Goal: Information Seeking & Learning: Learn about a topic

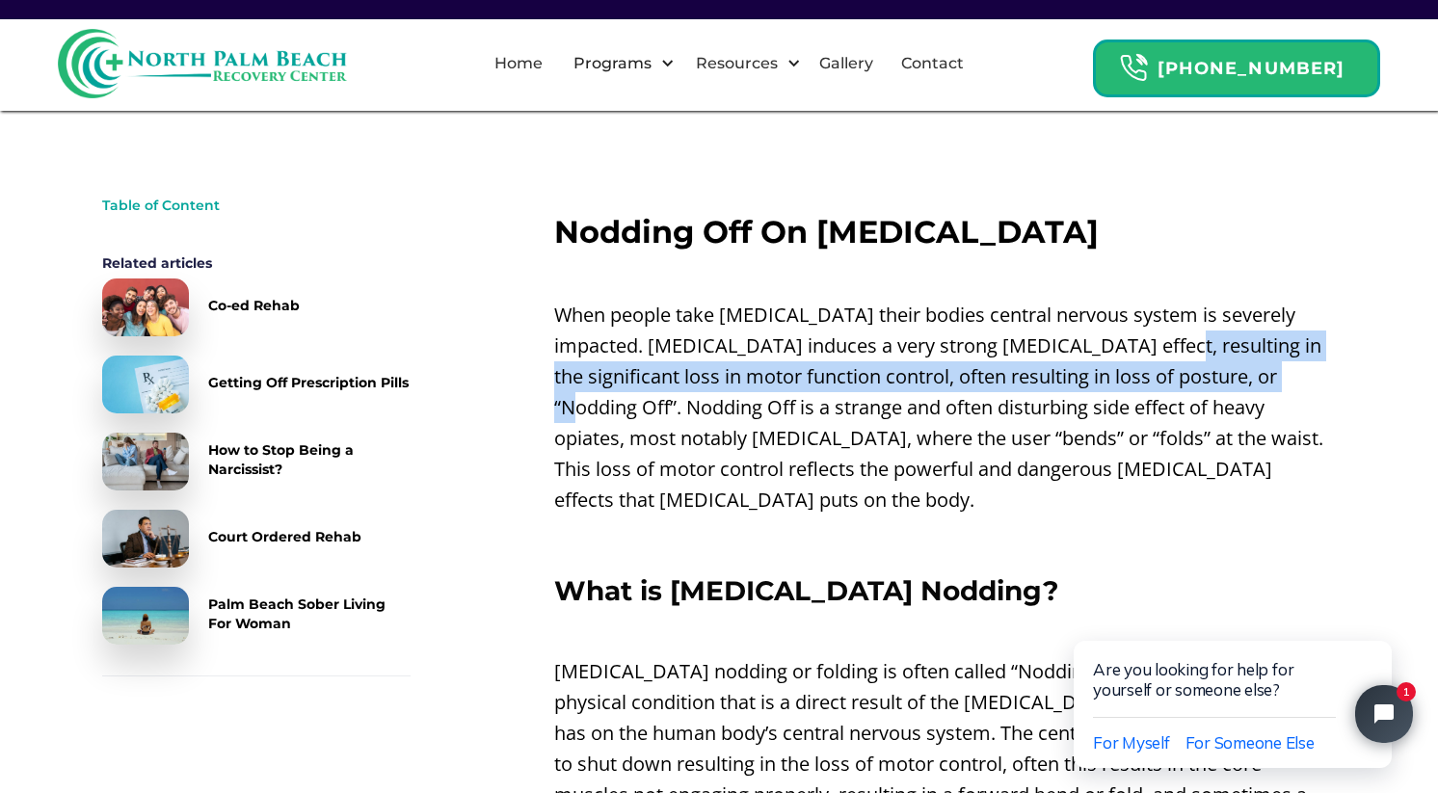
drag, startPoint x: 1094, startPoint y: 350, endPoint x: 1198, endPoint y: 393, distance: 112.8
click at [1198, 393] on p "When people take [MEDICAL_DATA] their bodies central nervous system is severely…" at bounding box center [945, 408] width 782 height 216
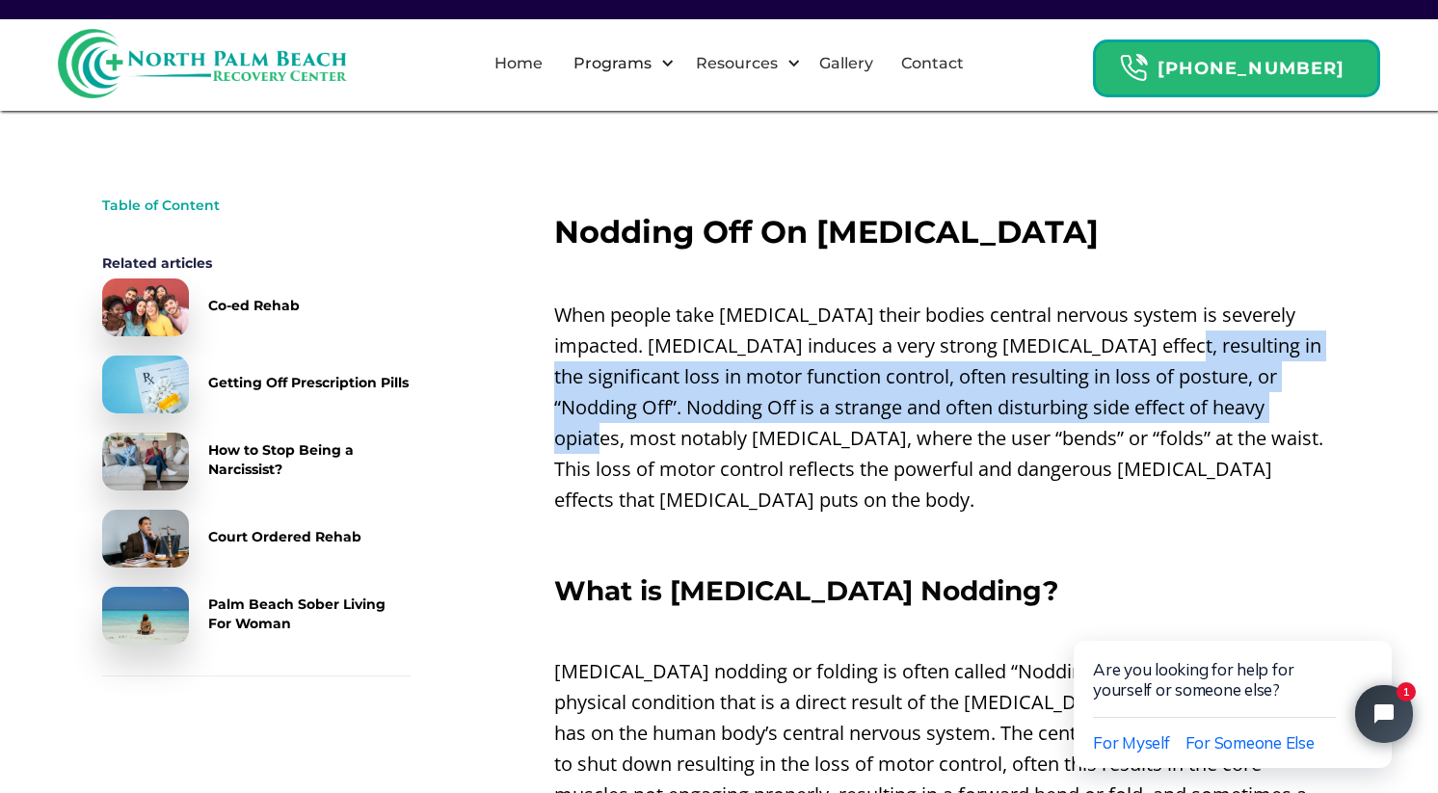
click at [668, 368] on p "When people take [MEDICAL_DATA] their bodies central nervous system is severely…" at bounding box center [945, 408] width 782 height 216
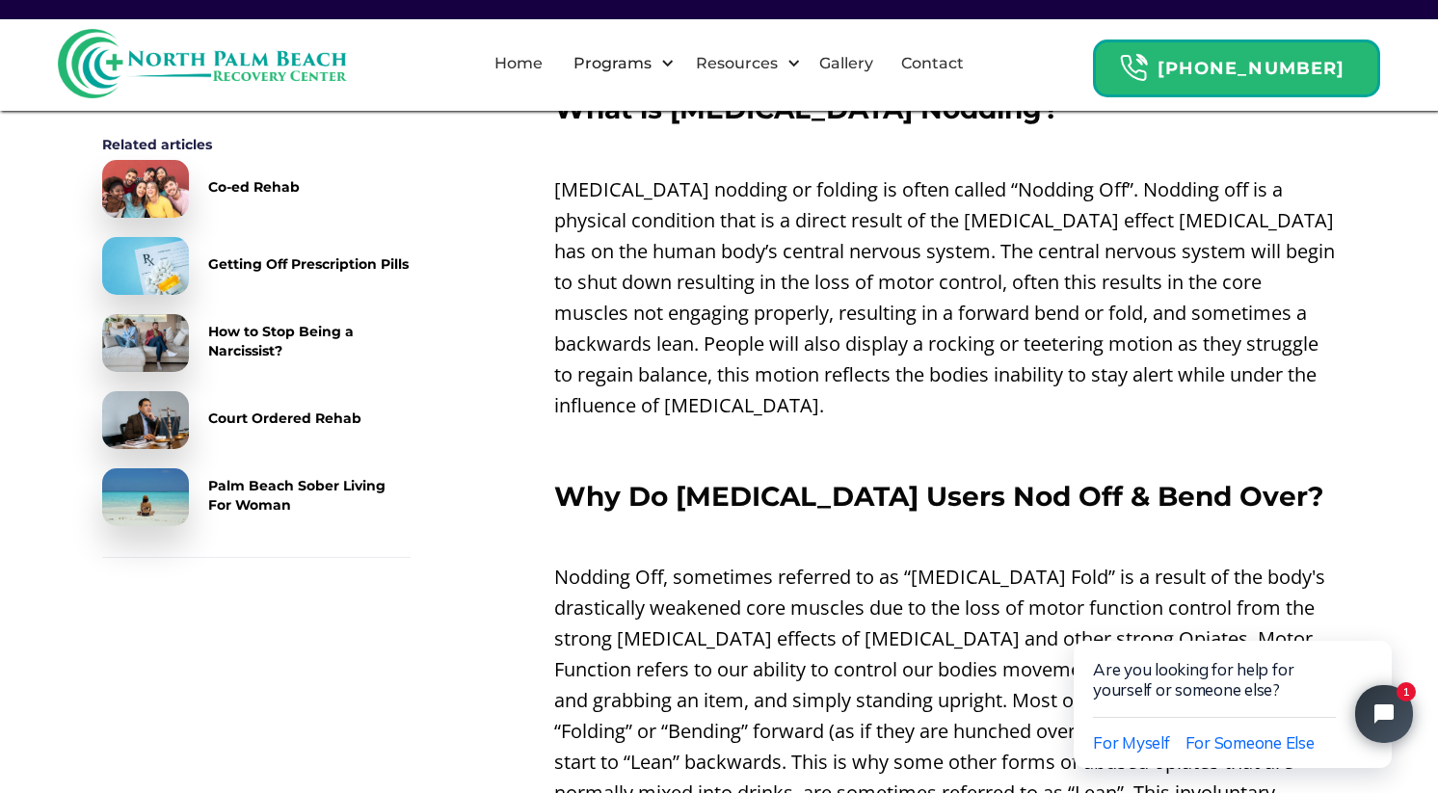
scroll to position [868, 0]
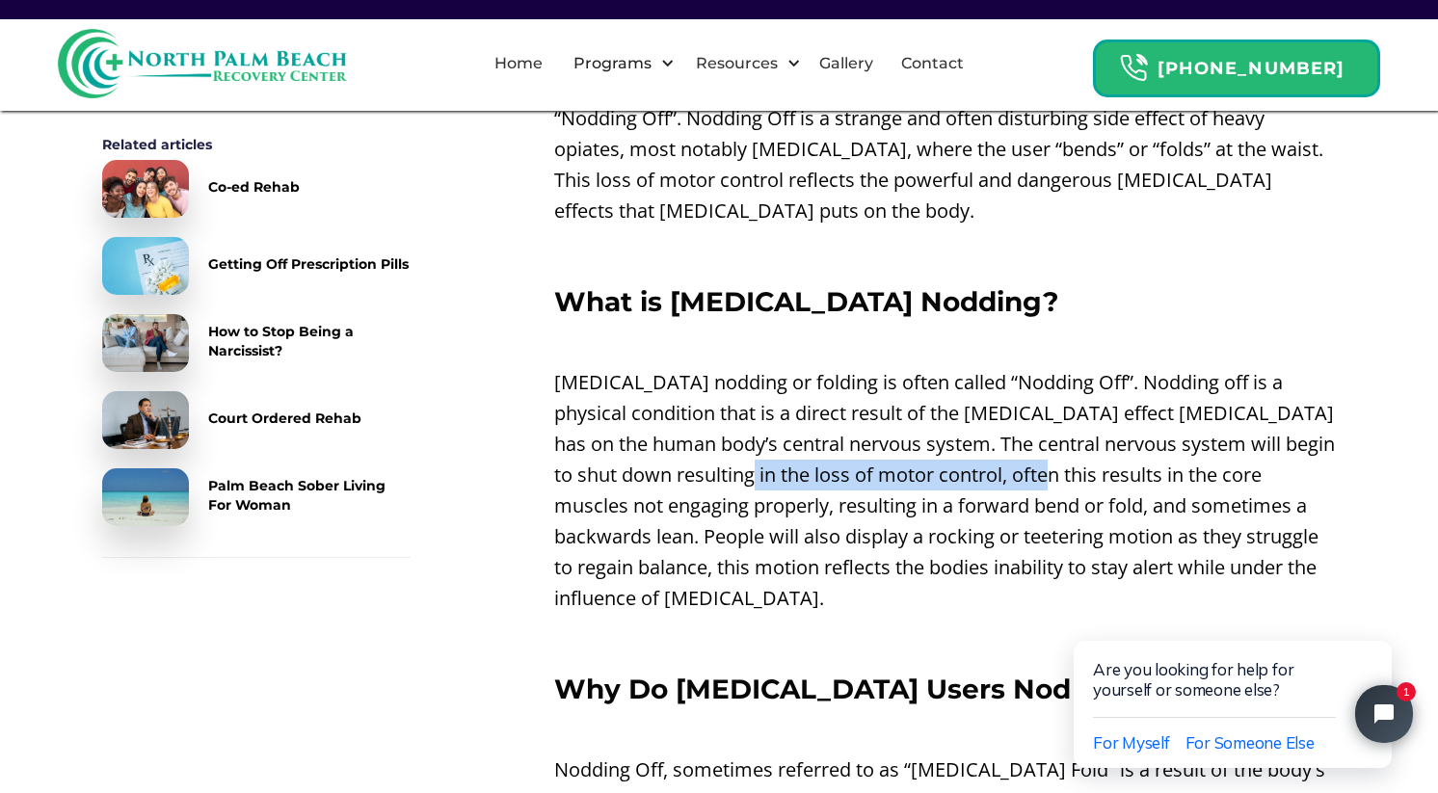
drag, startPoint x: 765, startPoint y: 446, endPoint x: 1052, endPoint y: 454, distance: 286.4
click at [1052, 454] on p "[MEDICAL_DATA] nodding or folding is often called “Nodding Off”. Nodding off is…" at bounding box center [945, 490] width 782 height 247
drag, startPoint x: 1052, startPoint y: 454, endPoint x: 906, endPoint y: 442, distance: 146.1
click at [906, 442] on p "[MEDICAL_DATA] nodding or folding is often called “Nodding Off”. Nodding off is…" at bounding box center [945, 490] width 782 height 247
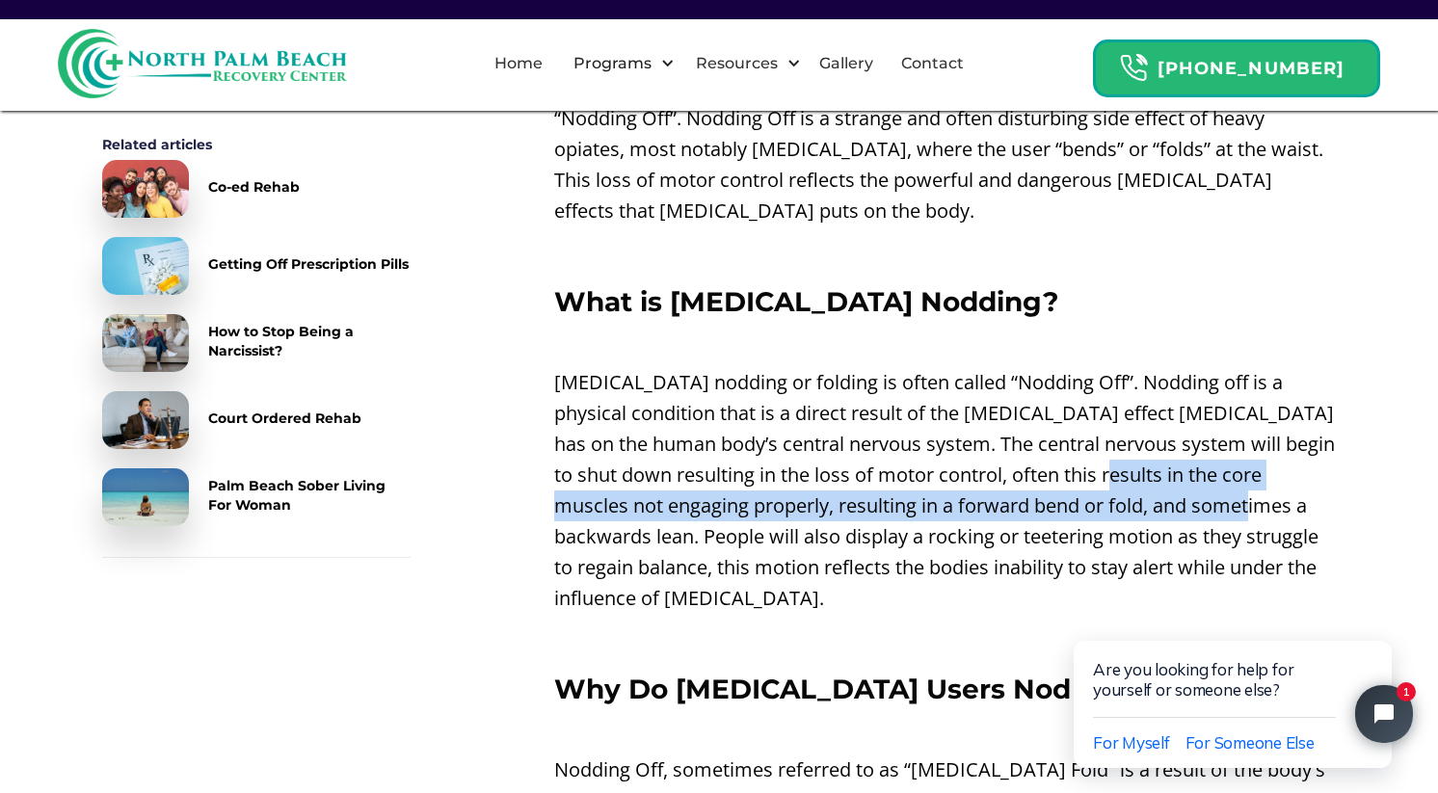
drag, startPoint x: 1128, startPoint y: 451, endPoint x: 1361, endPoint y: 465, distance: 233.7
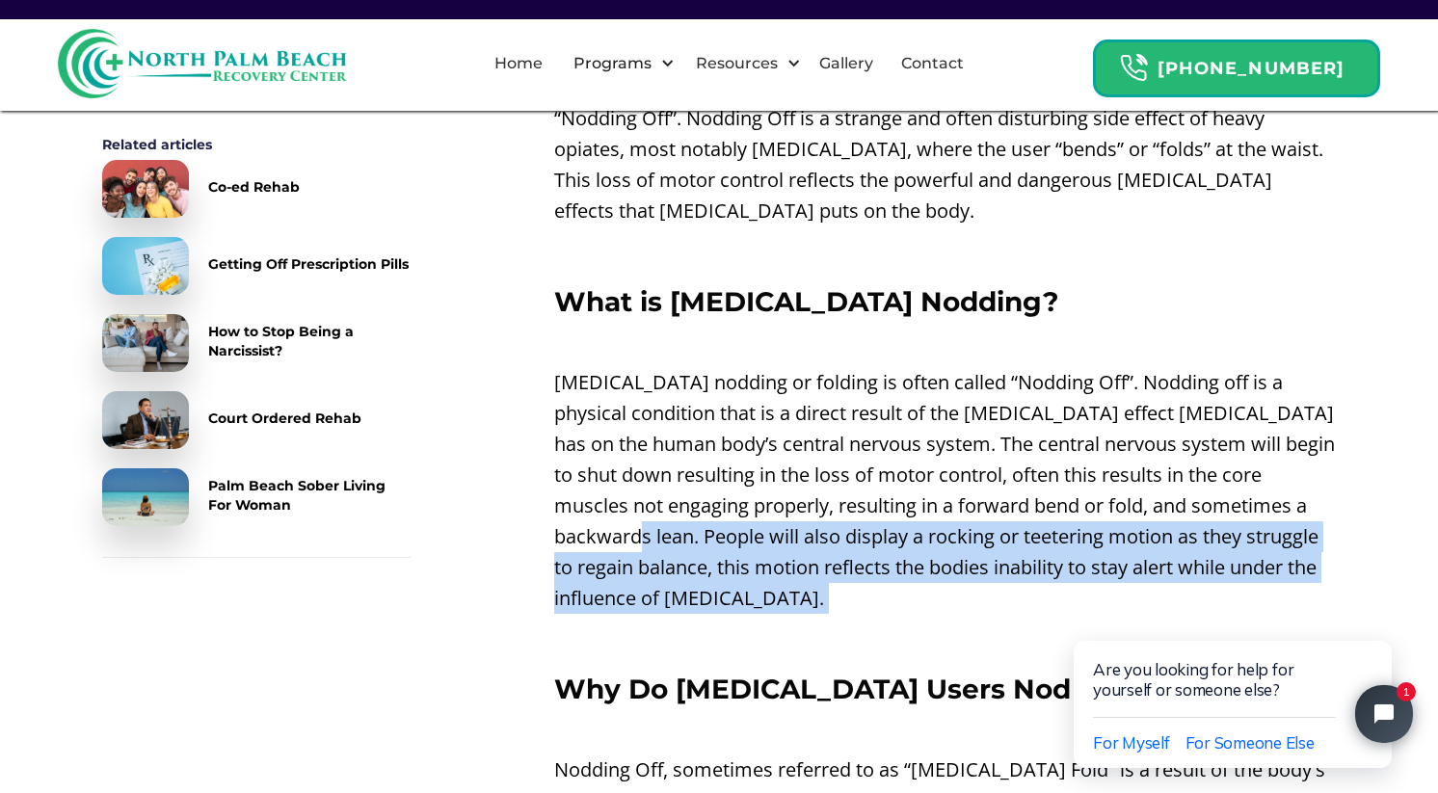
drag, startPoint x: 680, startPoint y: 514, endPoint x: 1008, endPoint y: 605, distance: 341.3
drag, startPoint x: 1008, startPoint y: 605, endPoint x: 815, endPoint y: 569, distance: 197.2
click at [815, 569] on p "[MEDICAL_DATA] nodding or folding is often called “Nodding Off”. Nodding off is…" at bounding box center [945, 490] width 782 height 247
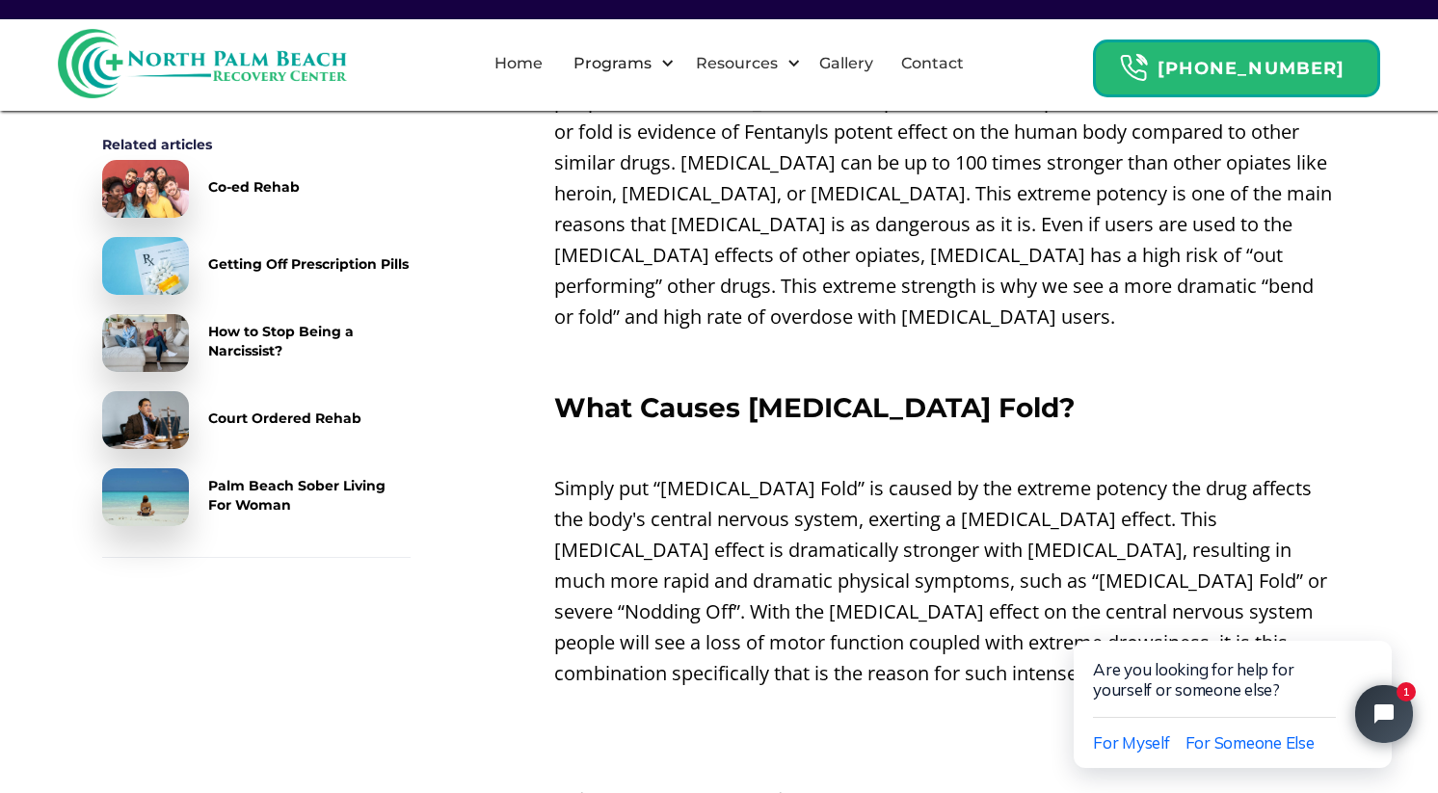
scroll to position [2796, 0]
